Goal: Complete application form

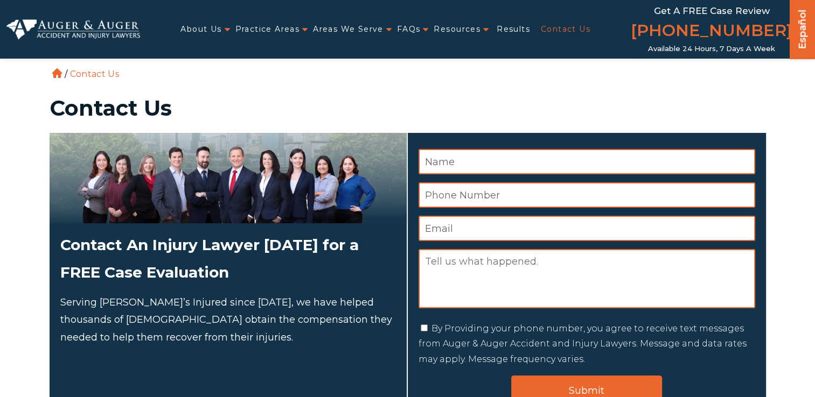
type input "[PERSON_NAME] [PERSON_NAME] [PERSON_NAME]"
type input "9086926586"
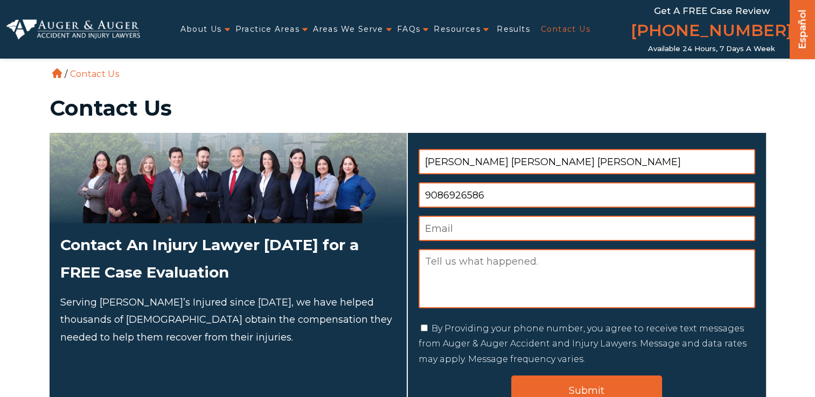
type input "[EMAIL_ADDRESS][DOMAIN_NAME]"
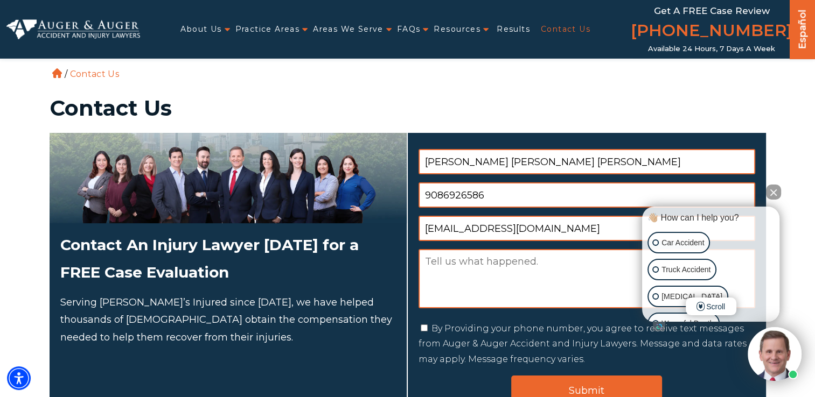
drag, startPoint x: 555, startPoint y: 162, endPoint x: 489, endPoint y: 161, distance: 66.3
click at [489, 161] on input "[PERSON_NAME] [PERSON_NAME] [PERSON_NAME]" at bounding box center [586, 161] width 337 height 25
type input "[PERSON_NAME]"
click at [439, 267] on textarea "Message" at bounding box center [586, 278] width 337 height 59
click at [769, 194] on button "Close Intaker Chat Widget" at bounding box center [773, 192] width 15 height 15
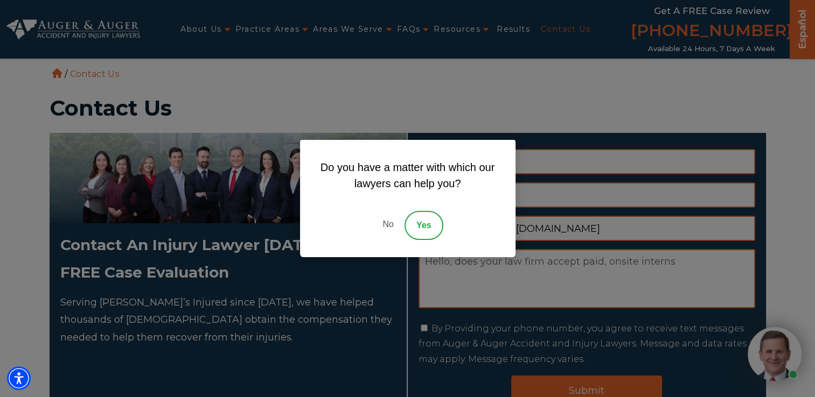
click at [386, 224] on link "No" at bounding box center [388, 225] width 32 height 29
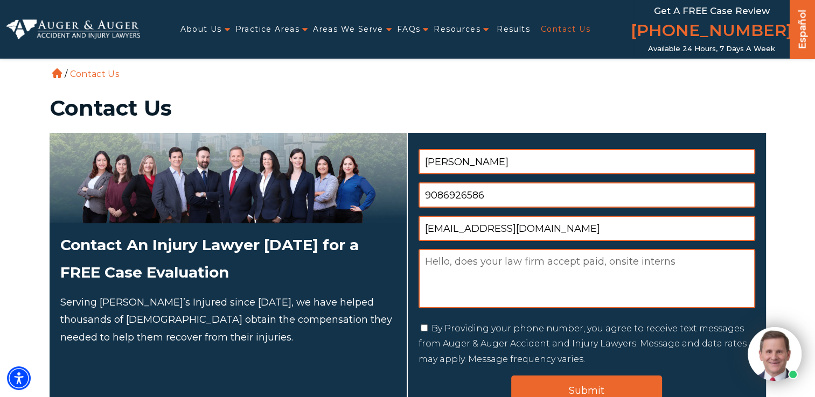
click at [687, 263] on textarea "Hello, does your law firm accept paid, onsite interns" at bounding box center [586, 278] width 337 height 59
type textarea "Hello, does your law firm accept paid, onsite interns for 12 or 18 month durati…"
click at [423, 329] on input "By Providing your phone number, you agree to receive text messages from Auger &…" at bounding box center [424, 328] width 7 height 7
checkbox input "true"
click at [566, 386] on input "Submit" at bounding box center [586, 391] width 151 height 31
